Goal: Task Accomplishment & Management: Manage account settings

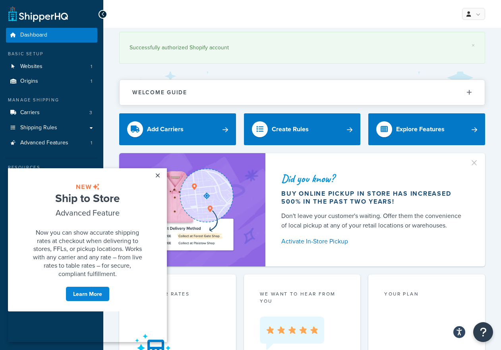
scroll to position [0, 0]
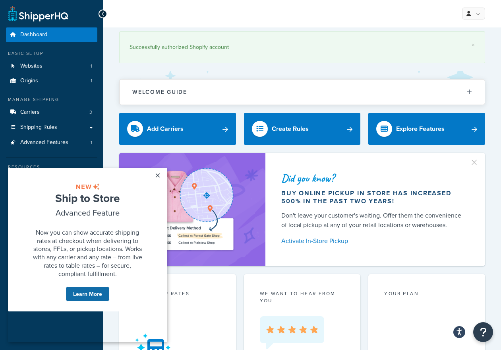
click at [82, 301] on link "Learn More" at bounding box center [88, 293] width 44 height 15
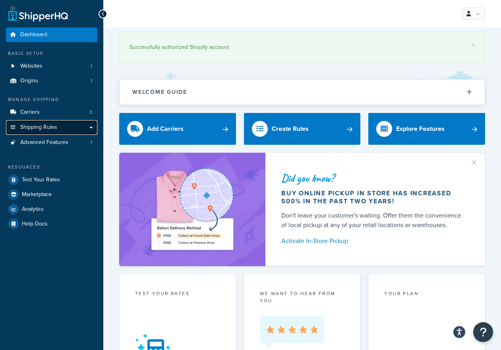
click at [87, 125] on link "Shipping Rules" at bounding box center [51, 127] width 91 height 15
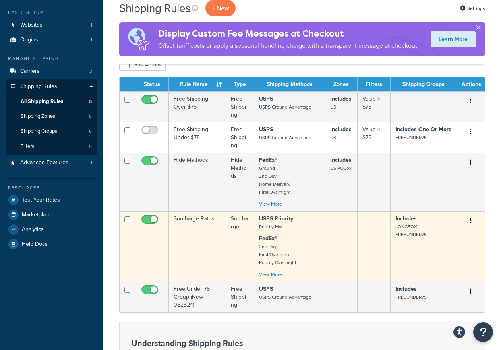
scroll to position [40, 0]
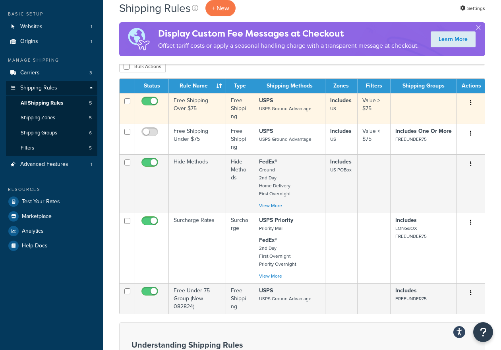
click at [193, 103] on td "Free Shipping Over $75" at bounding box center [197, 108] width 57 height 31
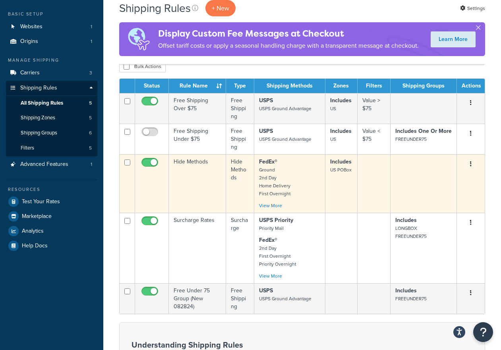
scroll to position [42, 0]
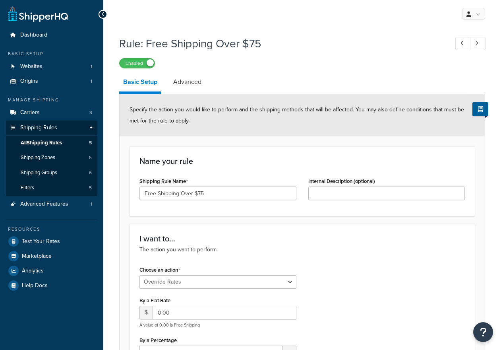
select select "OVERRIDE"
click at [38, 159] on span "Shipping Zones" at bounding box center [38, 157] width 35 height 7
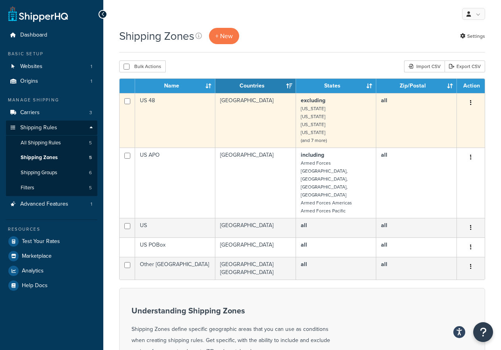
click at [153, 99] on td "US 48" at bounding box center [175, 120] width 80 height 54
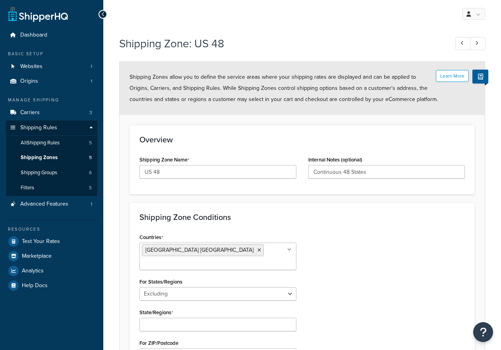
select select "excluding"
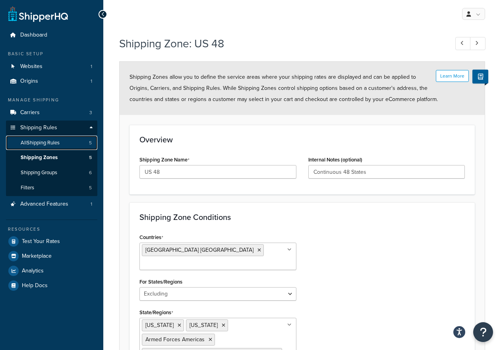
click at [39, 143] on span "All Shipping Rules" at bounding box center [40, 142] width 39 height 7
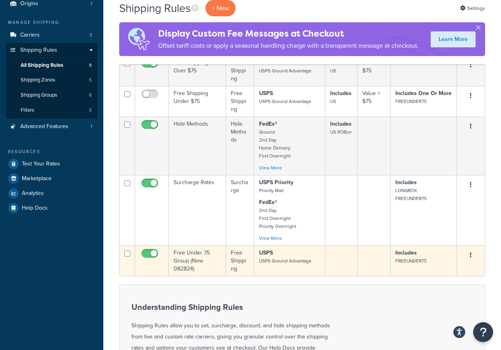
scroll to position [78, 0]
click at [184, 255] on td "Free Under 75 Group (New 082824)" at bounding box center [197, 259] width 57 height 31
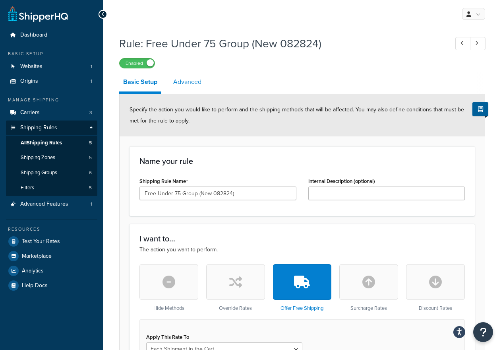
click at [187, 83] on link "Advanced" at bounding box center [187, 81] width 36 height 19
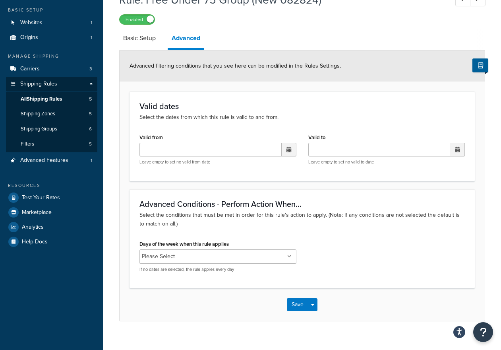
scroll to position [56, 0]
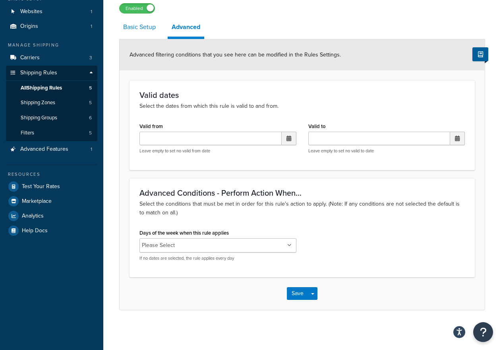
click at [139, 26] on link "Basic Setup" at bounding box center [139, 26] width 41 height 19
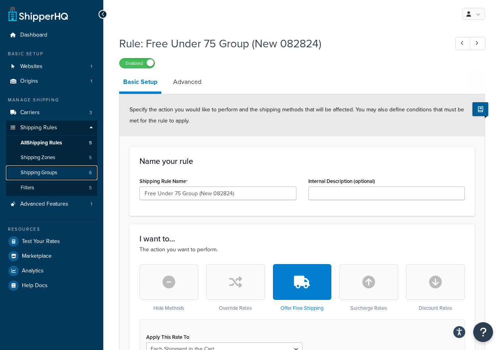
click at [45, 171] on span "Shipping Groups" at bounding box center [39, 172] width 37 height 7
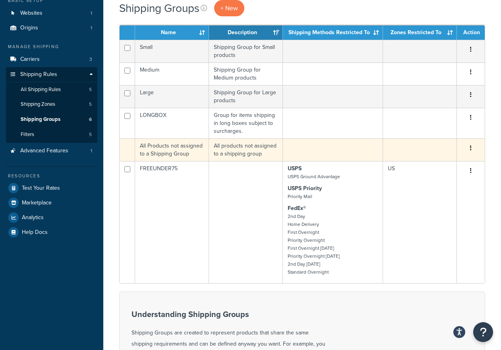
scroll to position [60, 0]
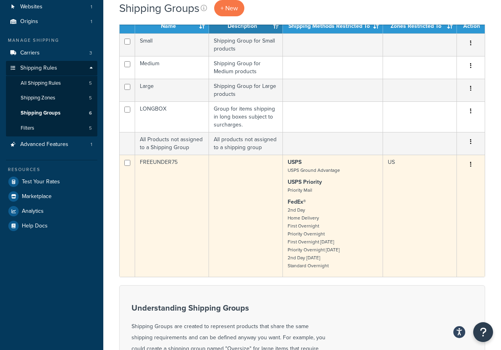
click at [163, 176] on td "FREEUNDER75" at bounding box center [172, 216] width 74 height 122
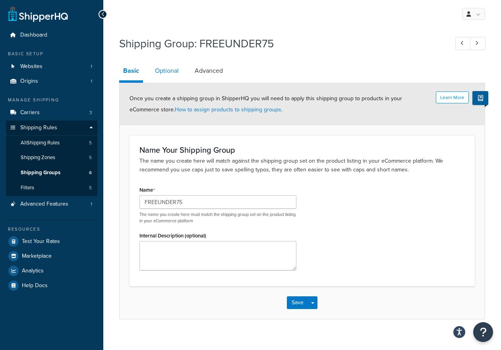
click at [170, 71] on link "Optional" at bounding box center [167, 70] width 32 height 19
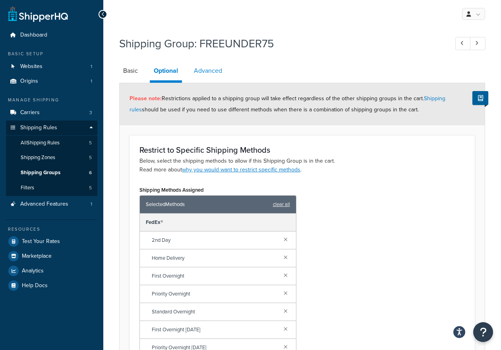
click at [213, 72] on link "Advanced" at bounding box center [208, 70] width 36 height 19
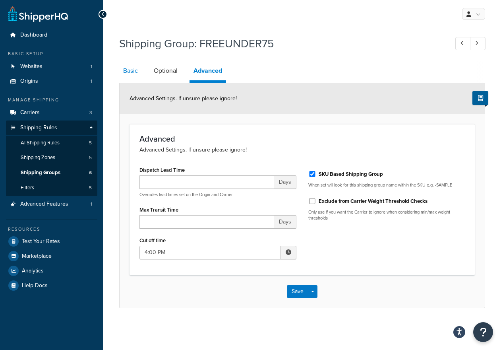
click at [125, 69] on link "Basic" at bounding box center [130, 70] width 23 height 19
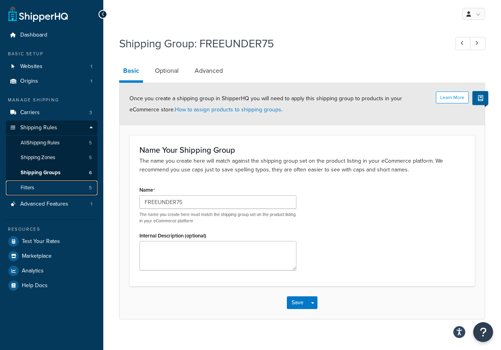
click at [34, 189] on span "Filters" at bounding box center [28, 187] width 14 height 7
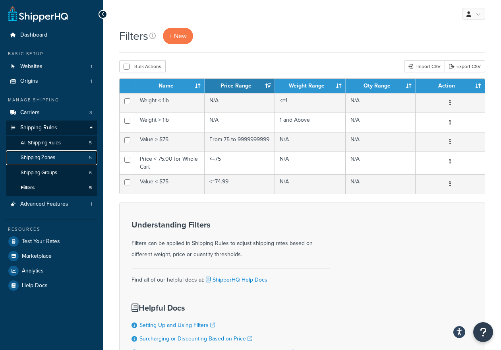
click at [29, 157] on span "Shipping Zones" at bounding box center [38, 157] width 35 height 7
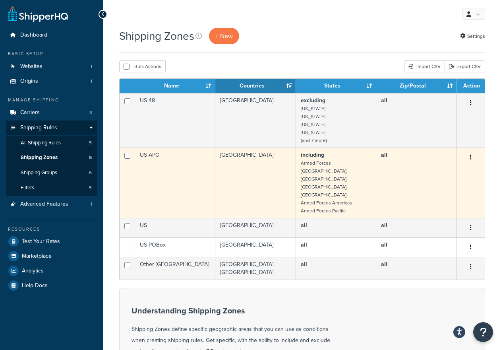
drag, startPoint x: 153, startPoint y: 157, endPoint x: 151, endPoint y: 165, distance: 7.7
click at [152, 157] on td "US APO" at bounding box center [175, 182] width 80 height 70
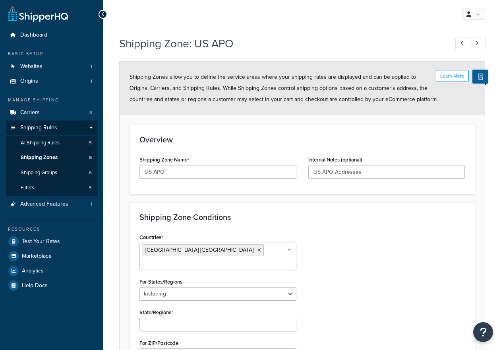
select select "including"
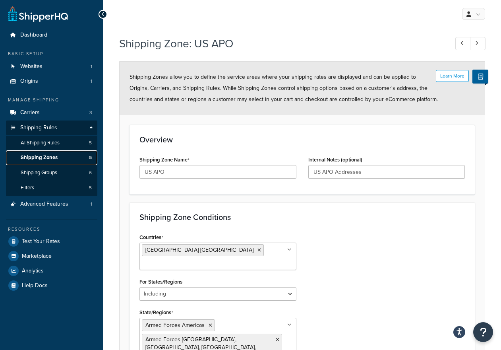
click at [44, 155] on span "Shipping Zones" at bounding box center [39, 157] width 37 height 7
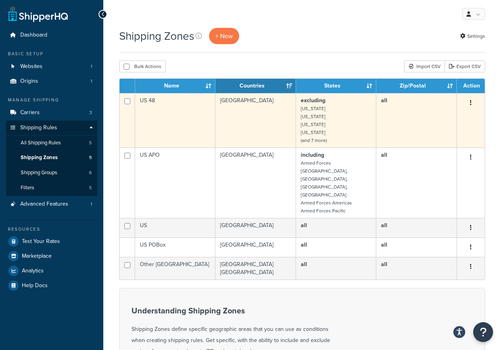
click at [147, 101] on td "US 48" at bounding box center [175, 120] width 80 height 54
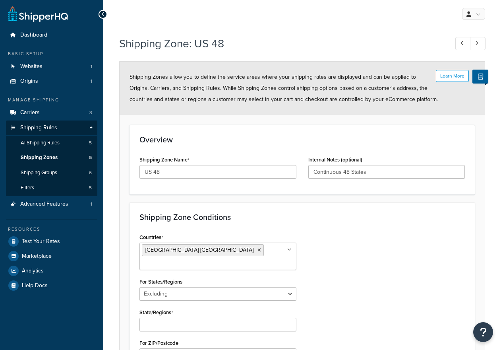
select select "excluding"
